Goal: Information Seeking & Learning: Learn about a topic

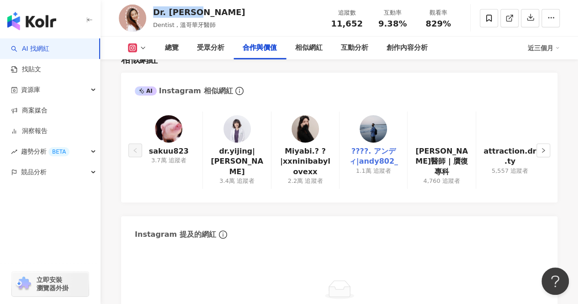
scroll to position [1462, 0]
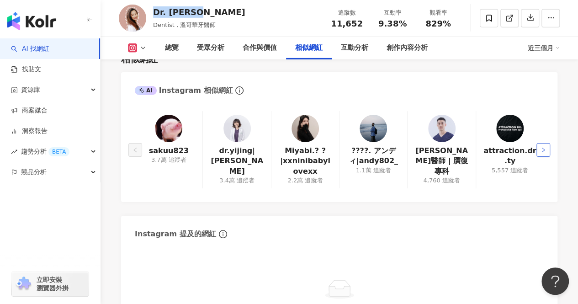
click at [541, 147] on icon "right" at bounding box center [542, 149] width 5 height 5
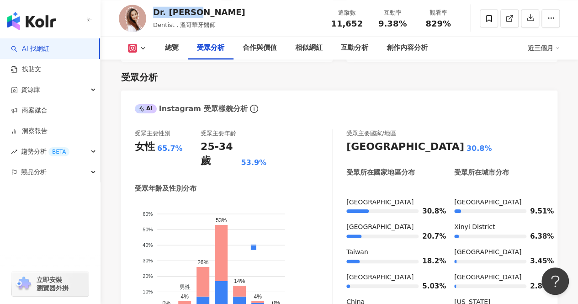
scroll to position [731, 0]
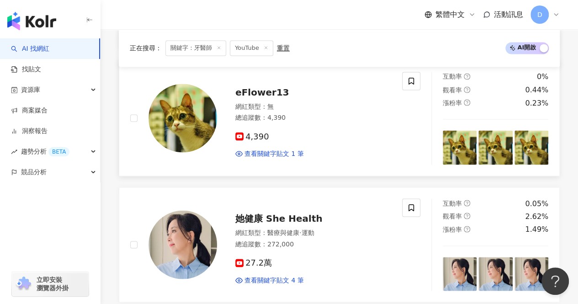
scroll to position [822, 0]
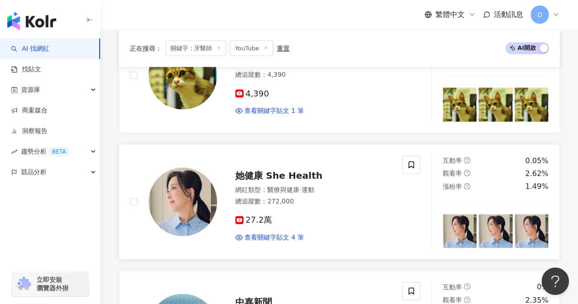
click at [266, 169] on span "她健康 She Health" at bounding box center [278, 174] width 87 height 11
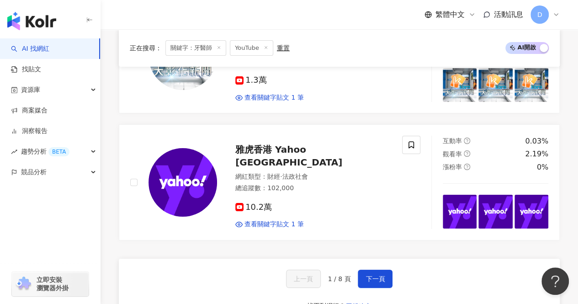
scroll to position [1645, 0]
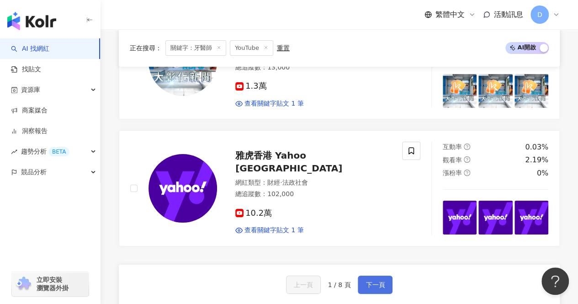
click at [377, 281] on span "下一頁" at bounding box center [374, 284] width 19 height 7
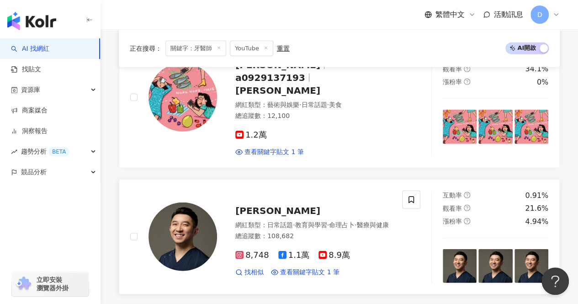
scroll to position [1109, 0]
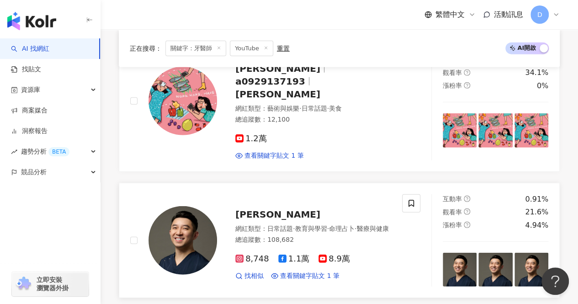
click at [294, 225] on span "·" at bounding box center [294, 228] width 2 height 7
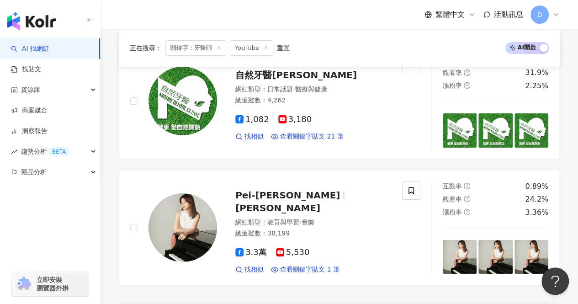
scroll to position [1520, 0]
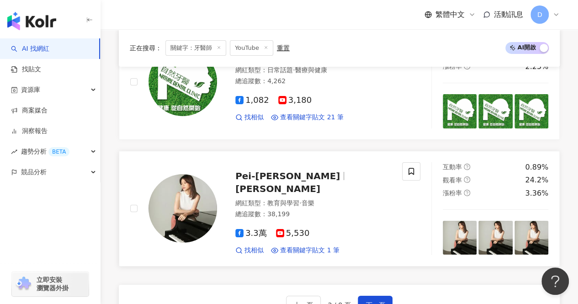
click at [320, 183] on span "蔡佩娟" at bounding box center [277, 188] width 85 height 11
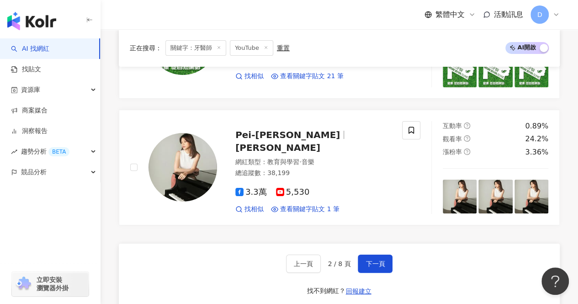
scroll to position [1658, 0]
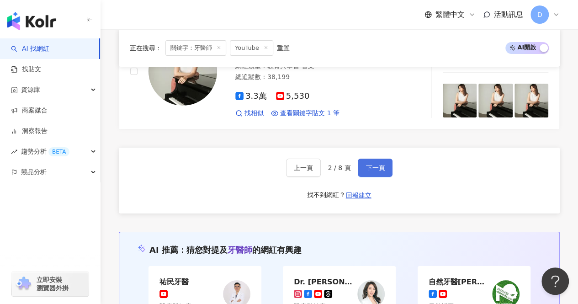
click at [379, 164] on span "下一頁" at bounding box center [374, 167] width 19 height 7
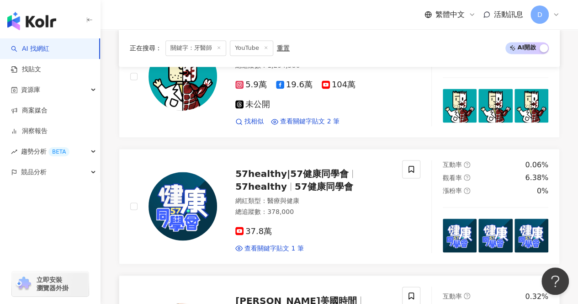
scroll to position [686, 0]
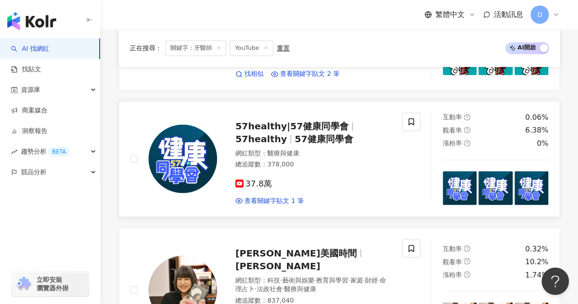
click at [290, 132] on span "57healthy|57健康同學會" at bounding box center [291, 126] width 113 height 11
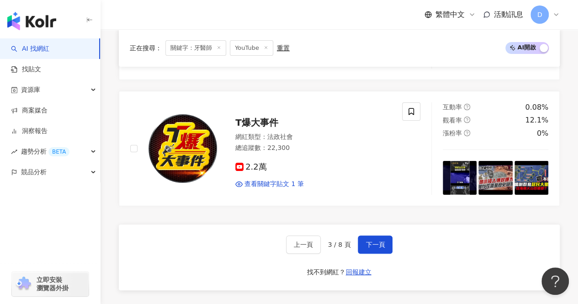
scroll to position [1737, 0]
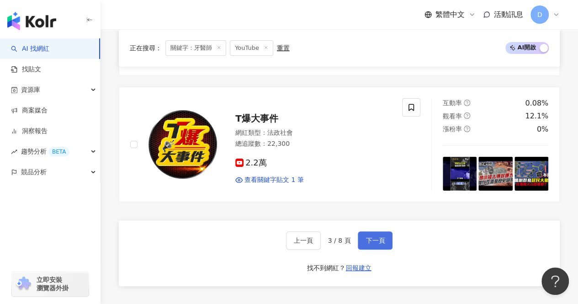
click at [373, 237] on span "下一頁" at bounding box center [374, 240] width 19 height 7
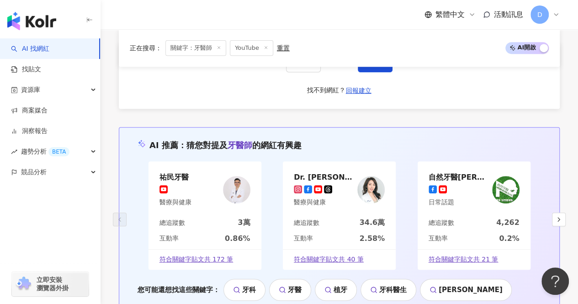
scroll to position [1857, 0]
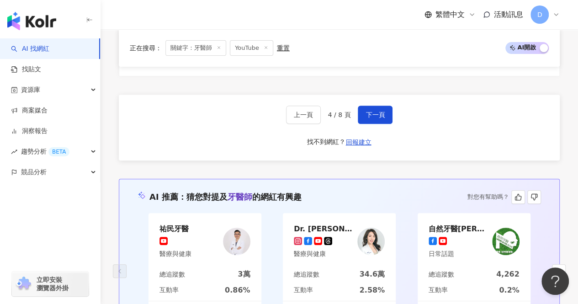
click at [178, 224] on div "祐民牙醫" at bounding box center [175, 228] width 32 height 9
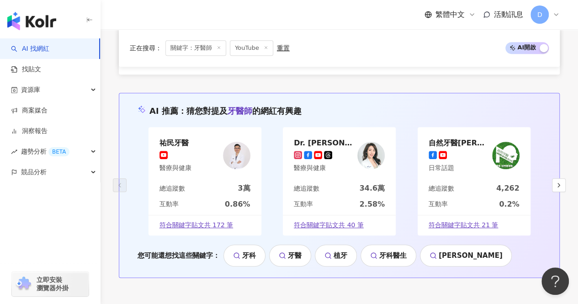
scroll to position [1948, 0]
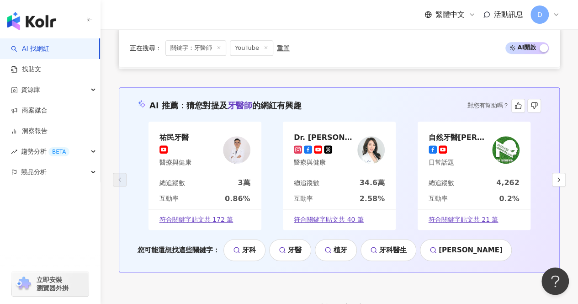
click at [329, 132] on div "Dr. Chavelle 劉芷伊醫師 醫療與健康" at bounding box center [323, 149] width 59 height 34
click at [494, 154] on div "自然牙醫林彥璋 日常話題" at bounding box center [474, 150] width 113 height 56
click at [561, 176] on icon "button" at bounding box center [558, 179] width 7 height 7
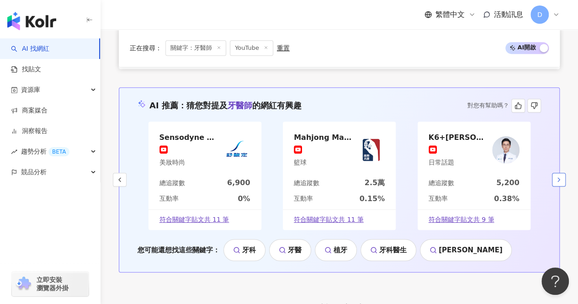
click at [553, 173] on button "button" at bounding box center [559, 180] width 14 height 14
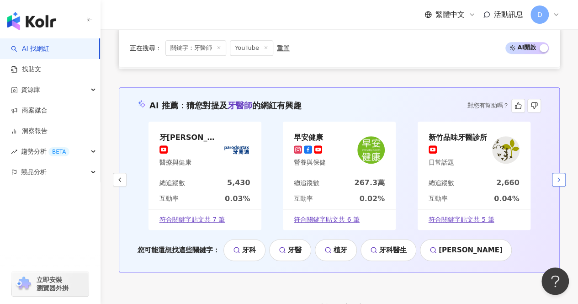
click at [553, 173] on button "button" at bounding box center [559, 180] width 14 height 14
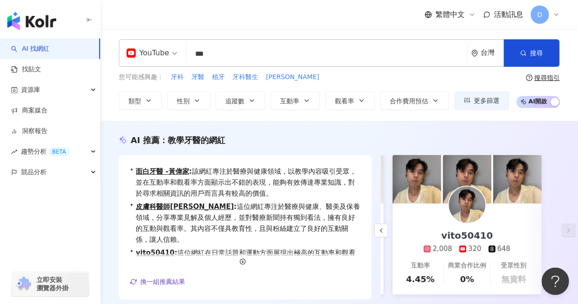
scroll to position [0, 0]
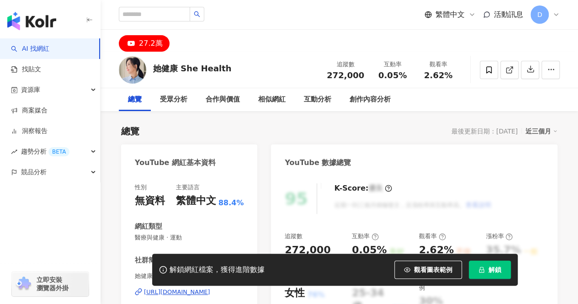
drag, startPoint x: 340, startPoint y: 1, endPoint x: 245, endPoint y: 73, distance: 118.7
click at [245, 73] on div "她健康 She Health 追蹤數 272,000 互動率 0.05% 觀看率 2.62%" at bounding box center [339, 70] width 477 height 36
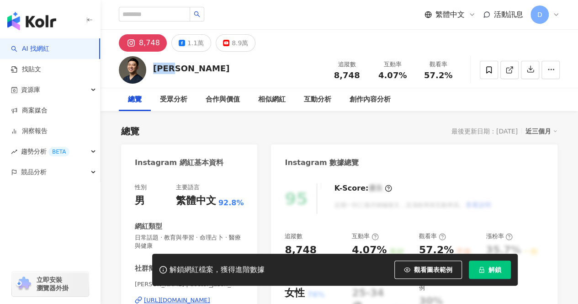
drag, startPoint x: 189, startPoint y: 68, endPoint x: 279, endPoint y: 4, distance: 110.4
click at [154, 68] on div "達特傑生 追蹤數 8,748 互動率 4.07% 觀看率 57.2%" at bounding box center [339, 70] width 477 height 36
copy div "達特傑生"
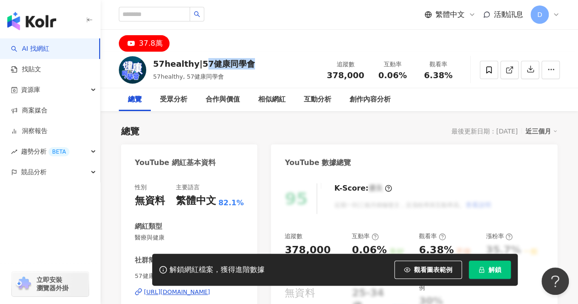
drag, startPoint x: 252, startPoint y: 65, endPoint x: 185, endPoint y: 4, distance: 90.6
click at [197, 66] on div "57healthy|57健康同學會 57healthy, 57健康同學會 追蹤數 378,000 互動率 0.06% 觀看率 6.38%" at bounding box center [339, 70] width 477 height 36
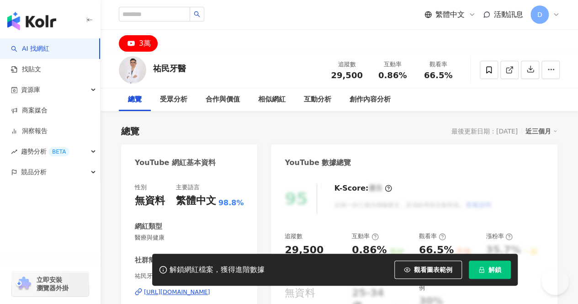
drag, startPoint x: 189, startPoint y: 69, endPoint x: 162, endPoint y: 68, distance: 26.5
click at [164, 68] on div "祐民牙醫 追蹤數 29,500 互動率 0.86% 觀看率 66.5%" at bounding box center [339, 70] width 477 height 36
drag, startPoint x: 155, startPoint y: 69, endPoint x: 186, endPoint y: 69, distance: 31.1
click at [186, 69] on div "祐民牙醫 追蹤數 29,500 互動率 0.86% 觀看率 66.5%" at bounding box center [339, 70] width 477 height 36
copy div "祐民牙醫"
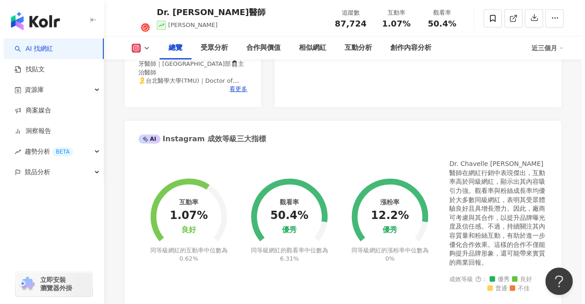
scroll to position [228, 0]
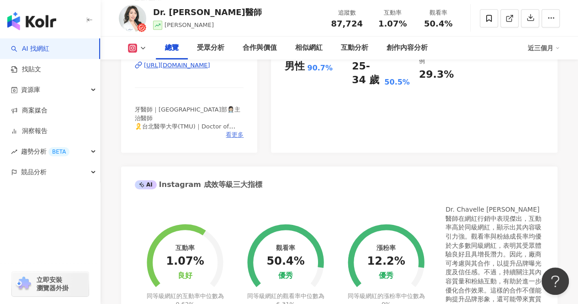
click at [229, 138] on span "看更多" at bounding box center [235, 135] width 18 height 8
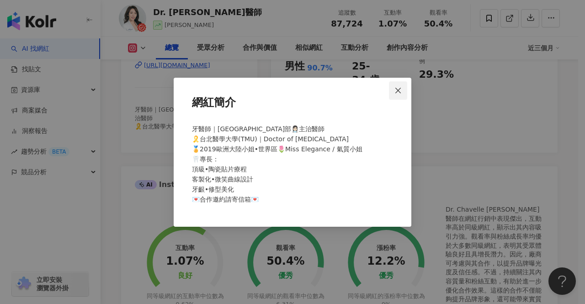
click at [393, 90] on span "Close" at bounding box center [398, 90] width 18 height 7
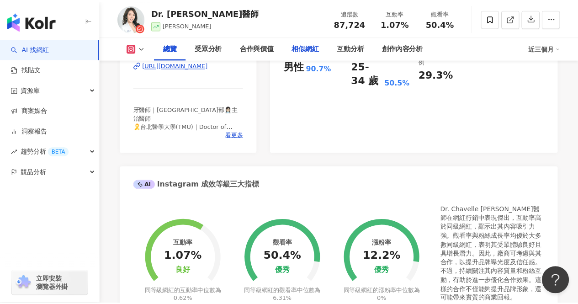
scroll to position [0, 0]
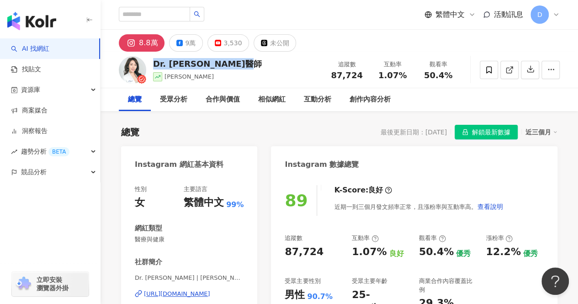
drag, startPoint x: 242, startPoint y: 62, endPoint x: 153, endPoint y: 64, distance: 89.1
click at [153, 64] on div "Dr. Chavelle 劉芷伊醫師 劉芷伊,chavelle_liu 追蹤數 87,724 互動率 1.07% 觀看率 50.4%" at bounding box center [339, 70] width 477 height 36
copy div "Dr. Chavelle 劉芷伊醫師"
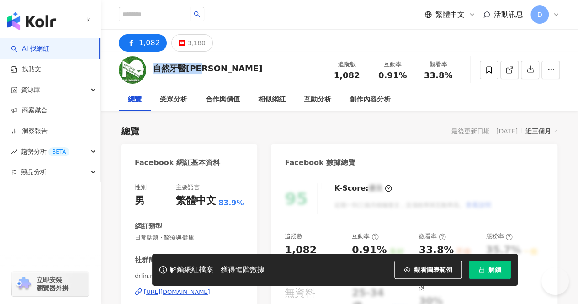
drag, startPoint x: 212, startPoint y: 67, endPoint x: 153, endPoint y: 68, distance: 58.9
click at [153, 68] on div "自然牙醫[PERSON_NAME] 追蹤數 1,082 互動率 0.91% 觀看率 33.8%" at bounding box center [339, 70] width 477 height 36
